Goal: Transaction & Acquisition: Purchase product/service

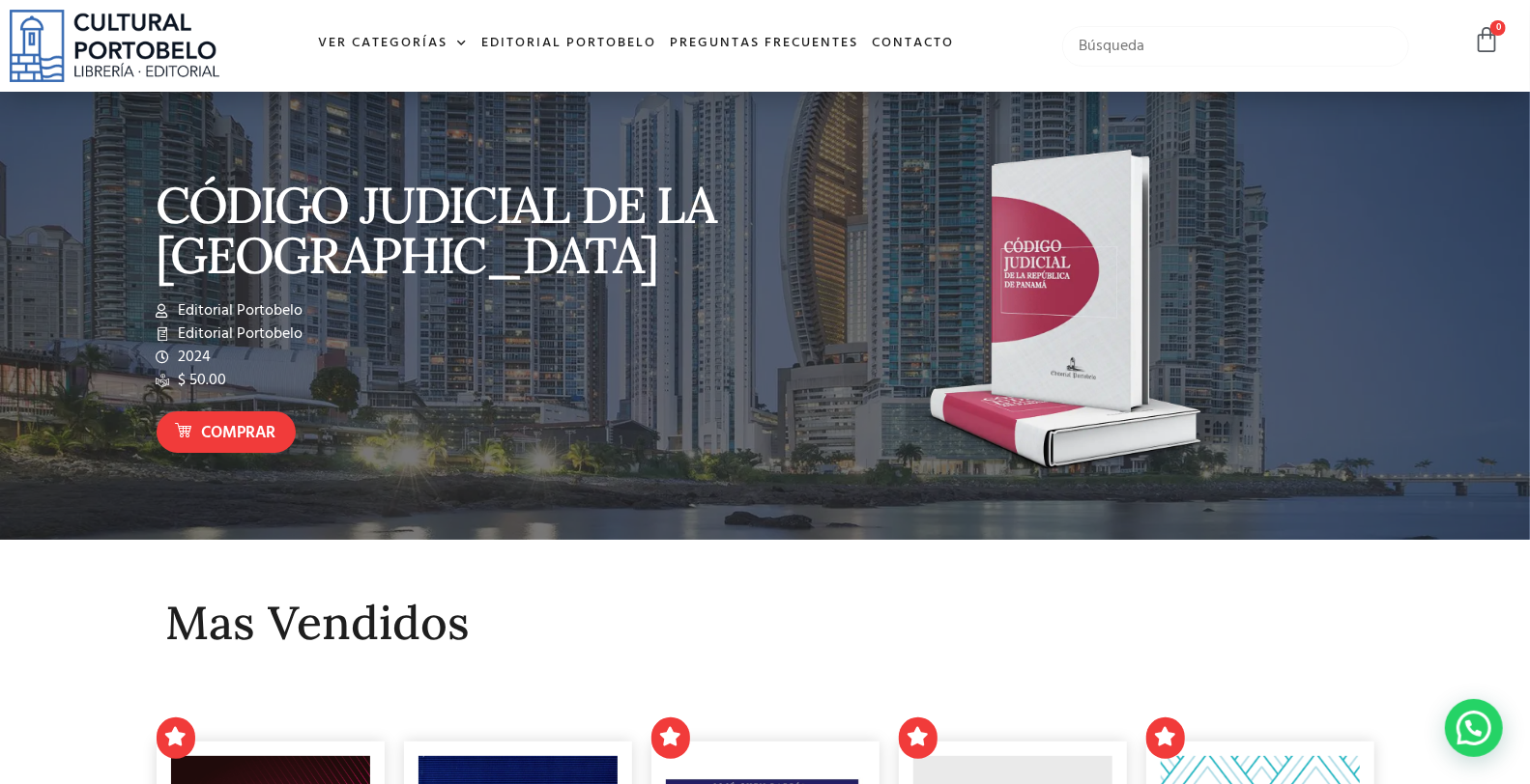
click at [1145, 46] on input "text" at bounding box center [1234, 47] width 346 height 41
type input "i"
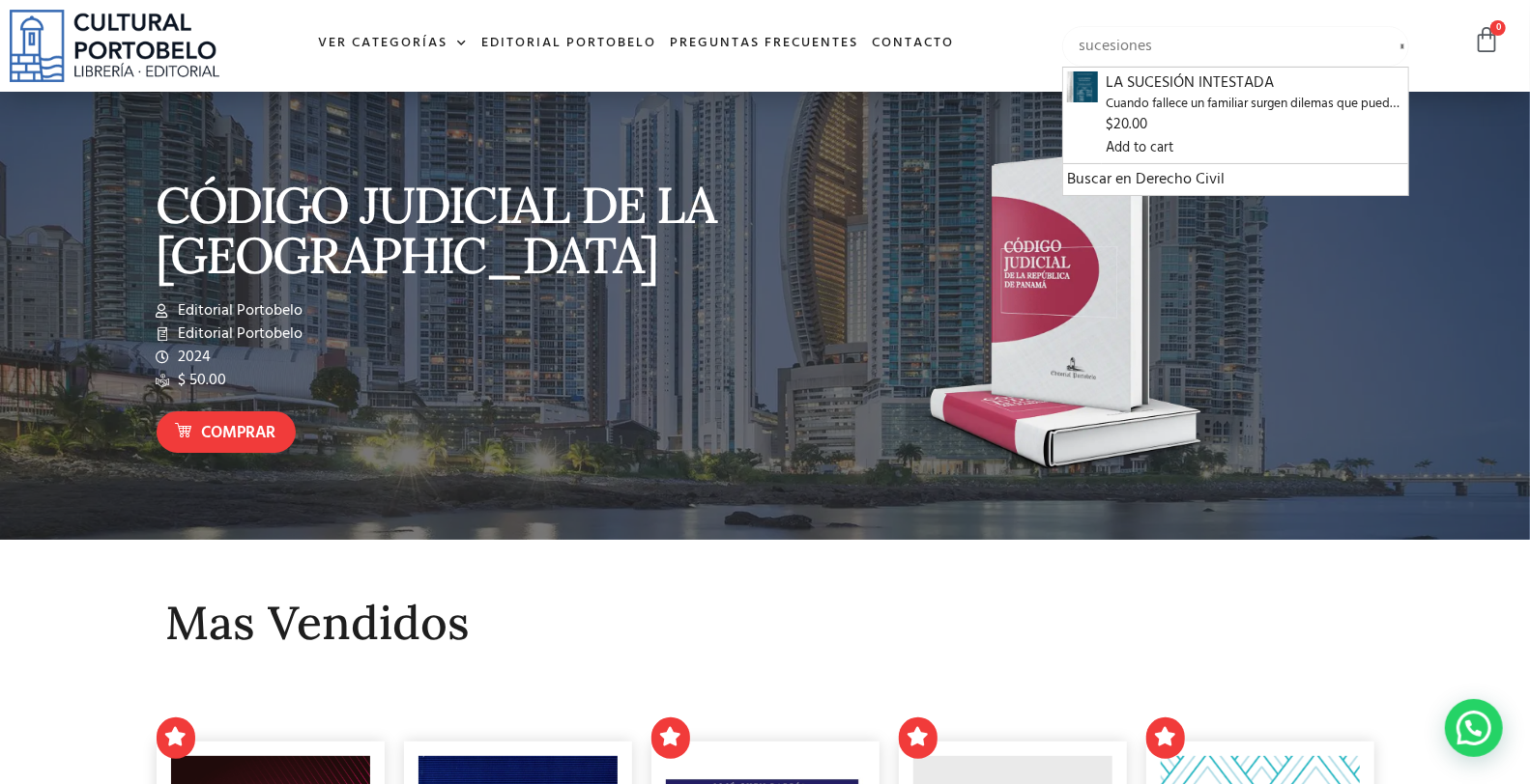
type input "sucesiones"
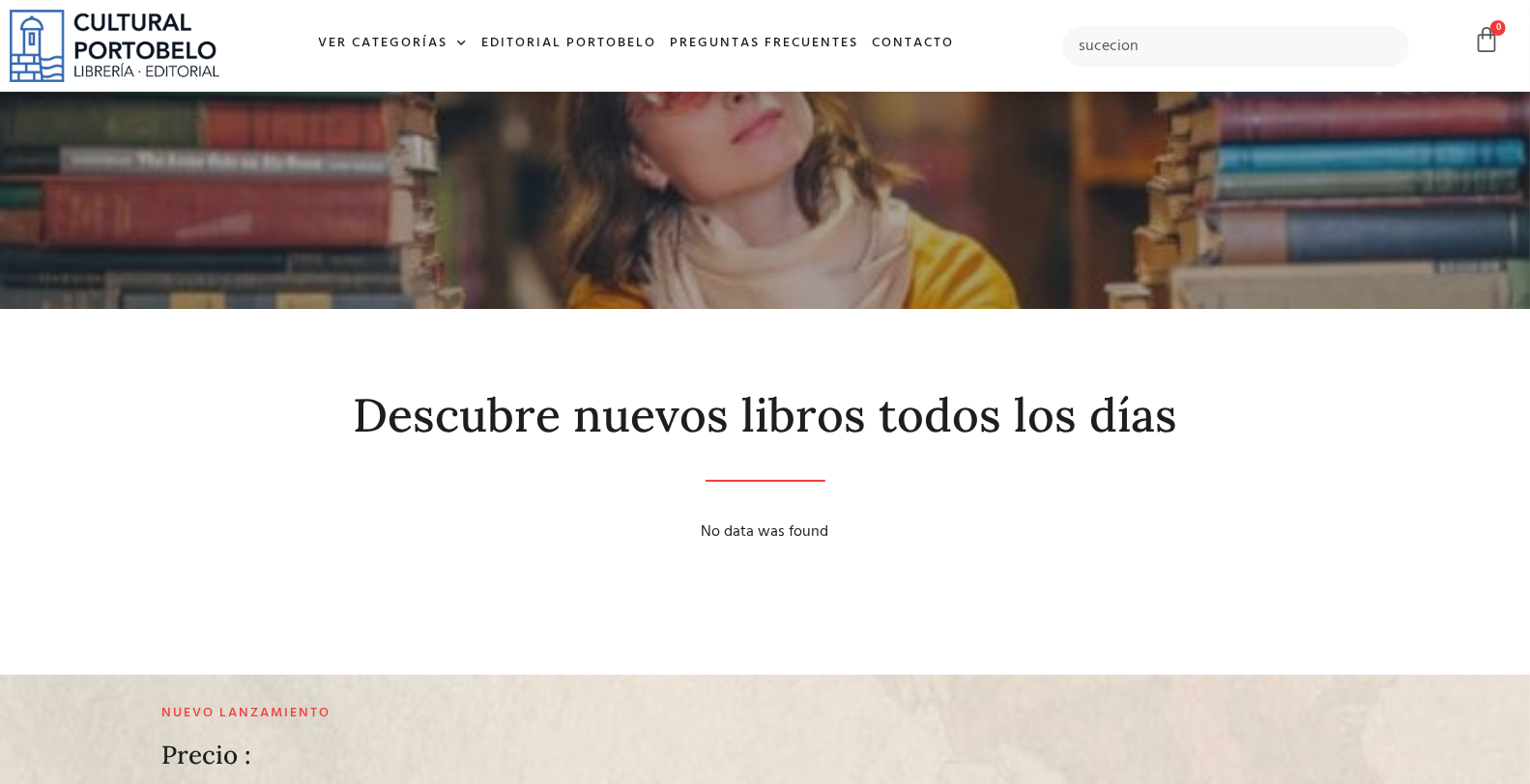
type input "sucecion"
drag, startPoint x: 0, startPoint y: 0, endPoint x: 1145, endPoint y: 46, distance: 1145.9
click at [1145, 46] on input "text" at bounding box center [1234, 47] width 346 height 41
type input "sucecion"
drag, startPoint x: 0, startPoint y: 0, endPoint x: 1145, endPoint y: 46, distance: 1145.9
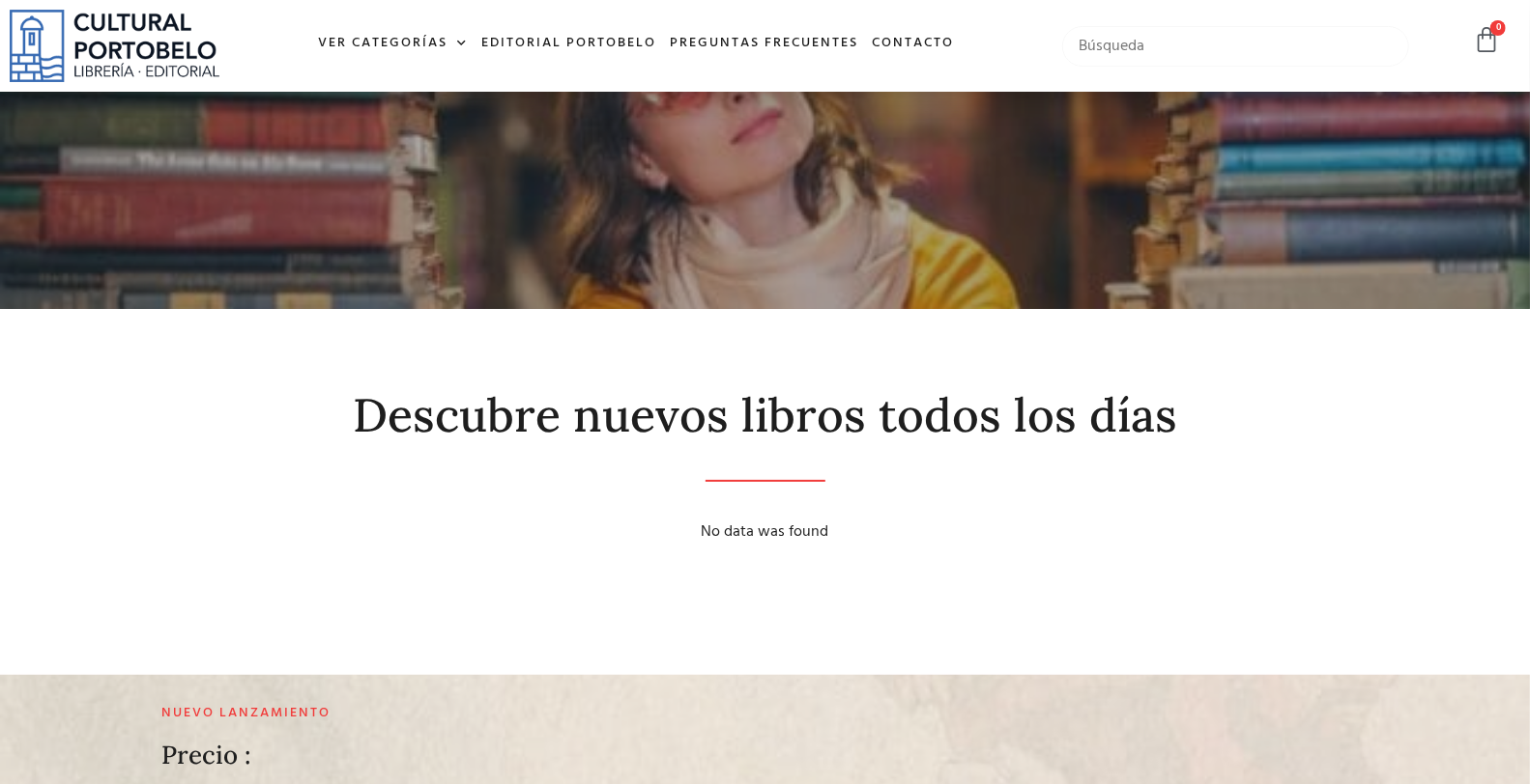
click at [1145, 46] on input "text" at bounding box center [1234, 47] width 346 height 41
type input "sucesion"
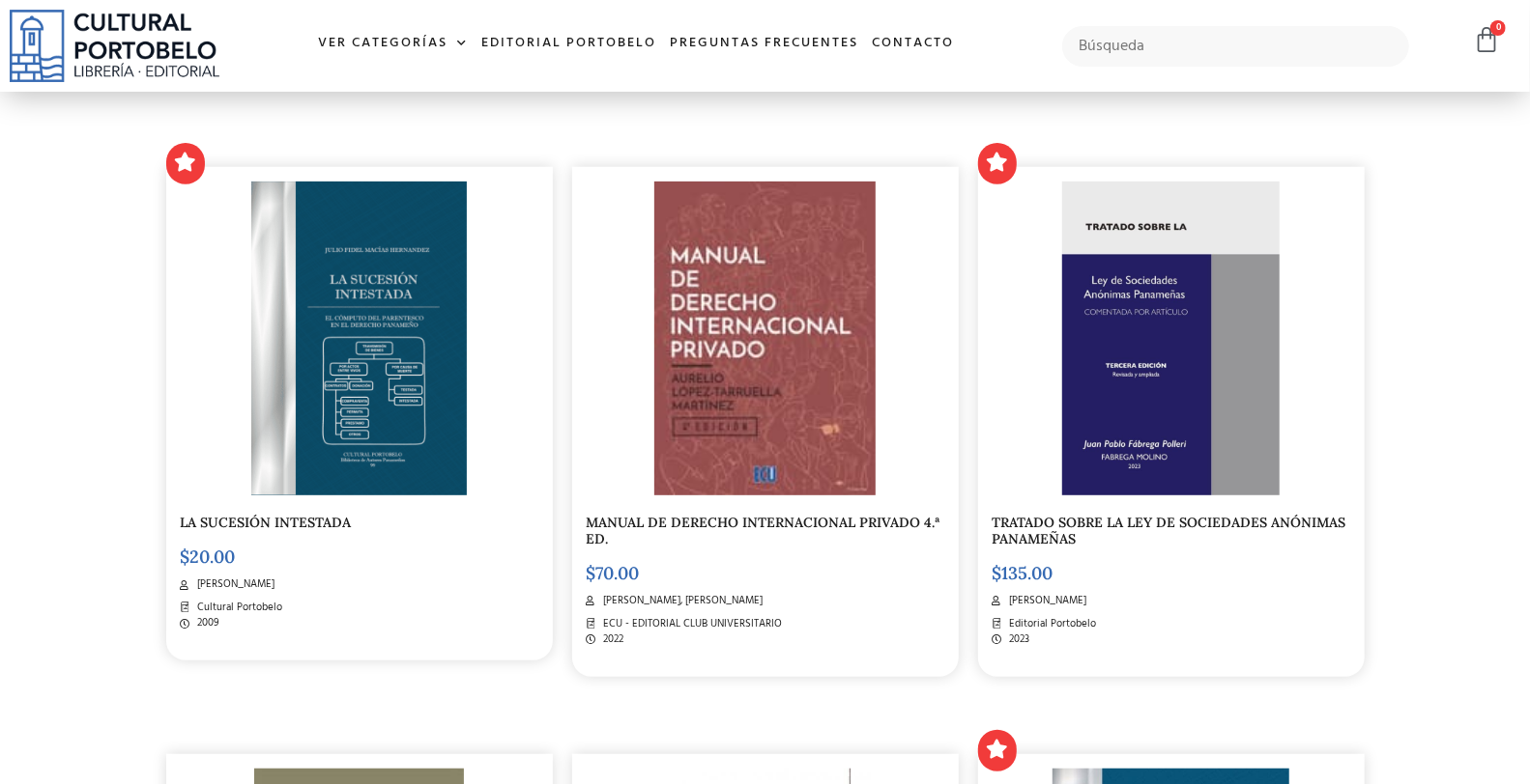
scroll to position [429, 0]
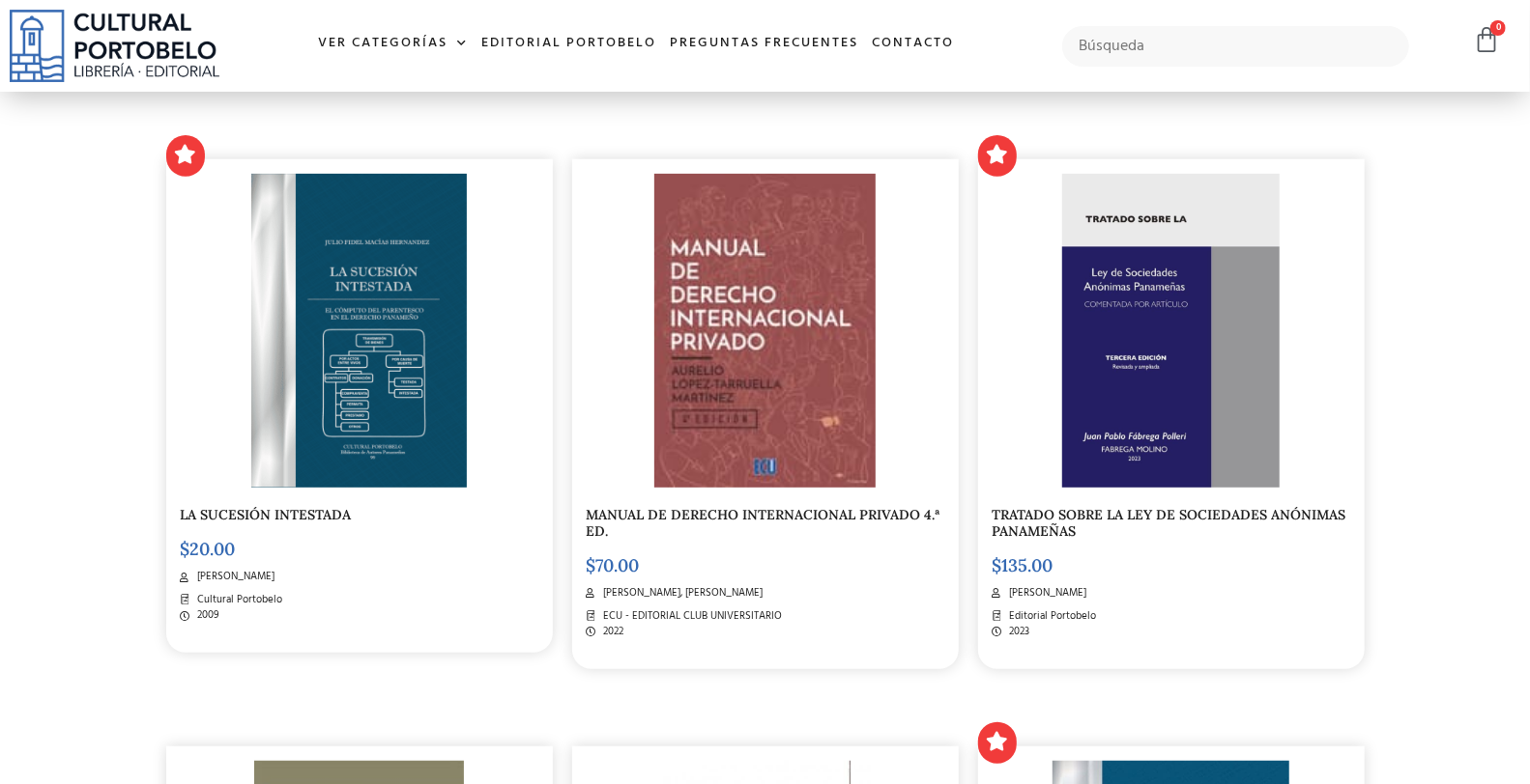
click at [390, 394] on img at bounding box center [358, 331] width 214 height 314
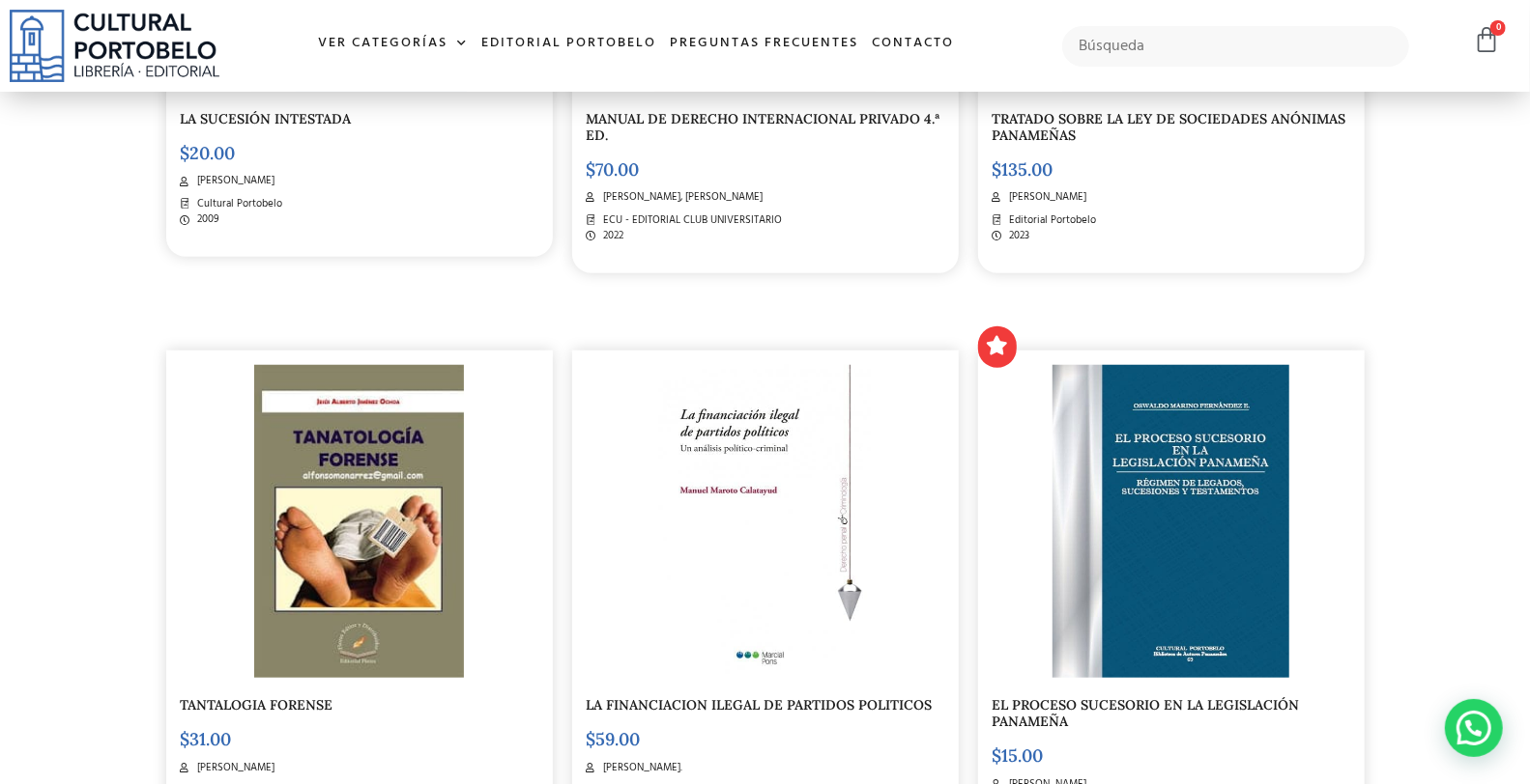
scroll to position [857, 0]
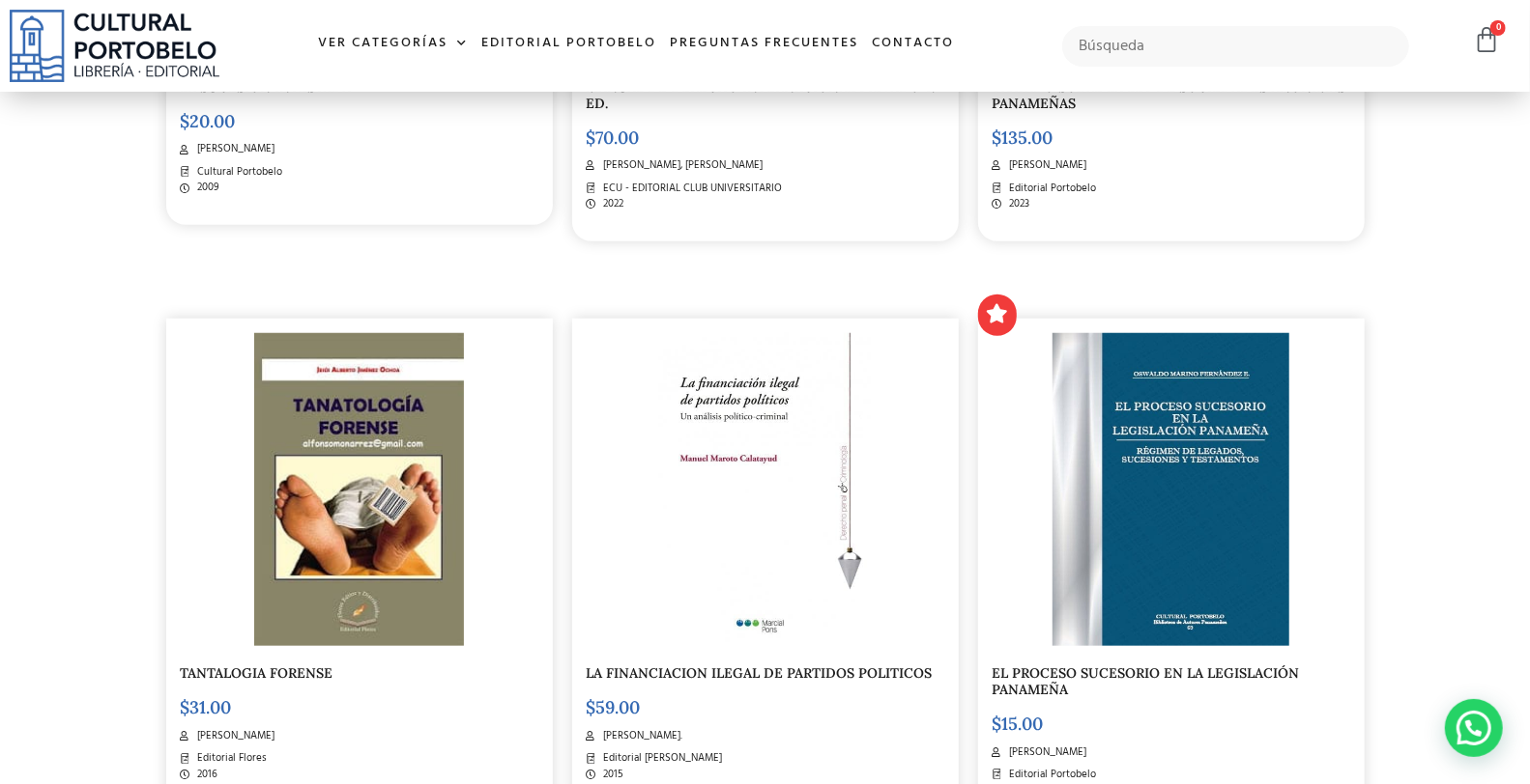
click at [1195, 410] on img at bounding box center [1170, 489] width 237 height 314
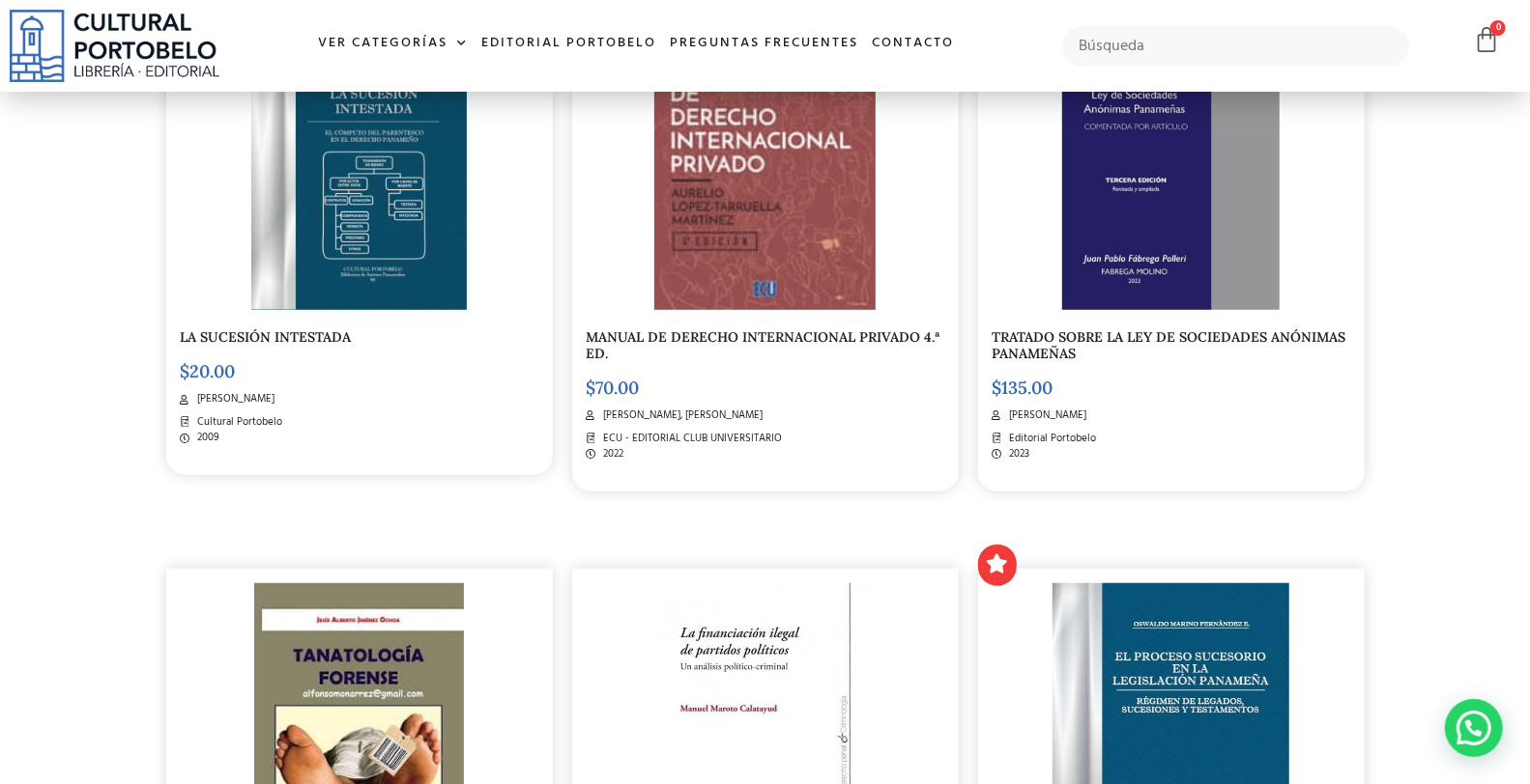
scroll to position [441, 0]
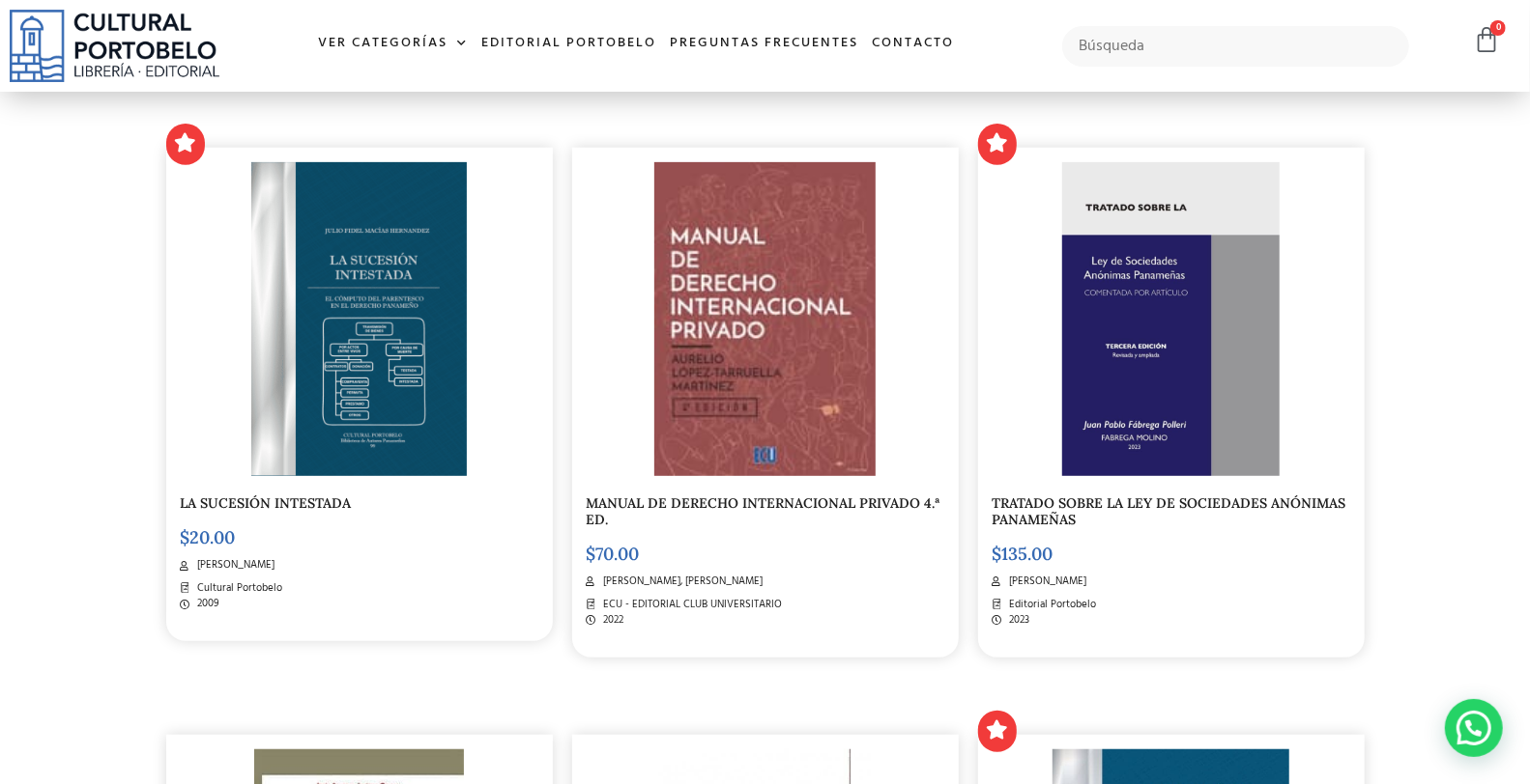
click at [1082, 287] on img at bounding box center [1170, 319] width 217 height 314
